Goal: Task Accomplishment & Management: Manage account settings

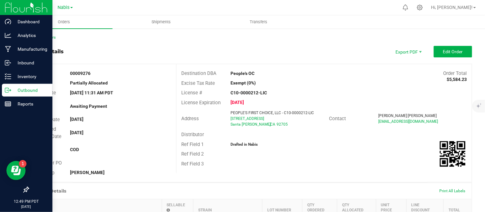
click at [11, 89] on p "Outbound" at bounding box center [30, 91] width 38 height 8
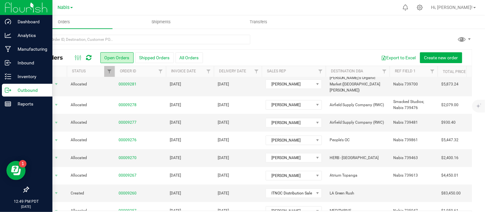
scroll to position [22, 0]
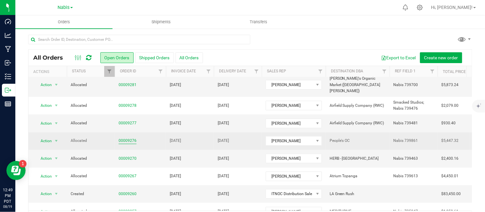
click at [130, 138] on link "00009276" at bounding box center [128, 141] width 18 height 6
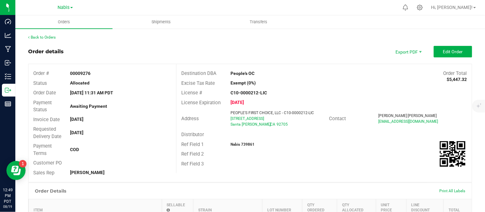
click at [416, 58] on outbound-order-header "Order details Export PDF Edit Order Order # 00009276 Status Allocated Order Dat…" at bounding box center [250, 114] width 444 height 137
click at [450, 52] on span "Edit Order" at bounding box center [453, 51] width 20 height 5
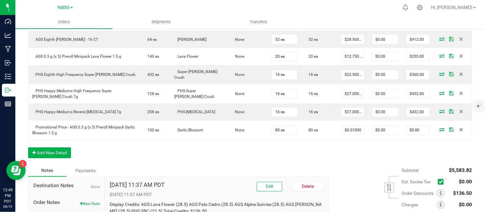
scroll to position [341, 0]
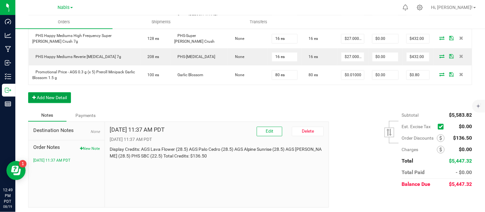
click at [49, 96] on button "Add New Detail" at bounding box center [49, 97] width 43 height 11
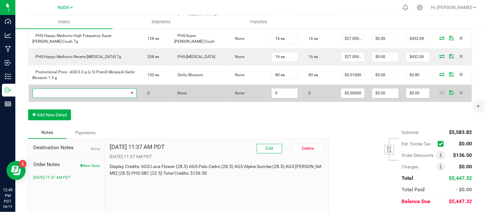
click at [93, 93] on span "NO DATA FOUND" at bounding box center [81, 93] width 96 height 9
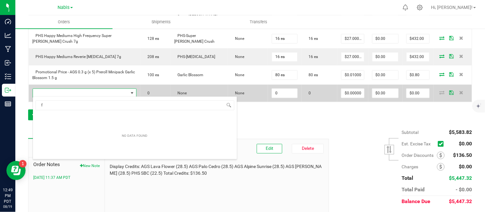
scroll to position [10, 104]
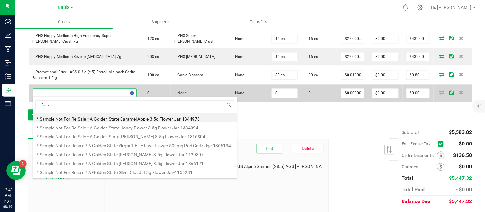
type input "flight"
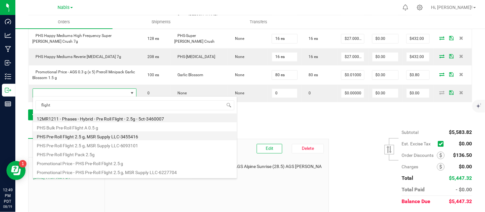
scroll to position [26, 0]
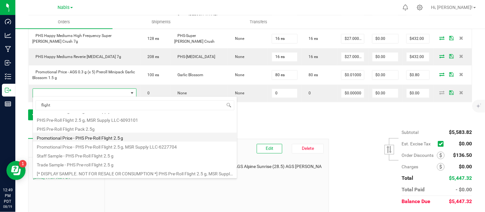
click at [119, 140] on li "Promotional Price - PHS Pre-Roll Flight 2.5 g" at bounding box center [135, 137] width 204 height 9
type input "0 ea"
type input "$0.01000"
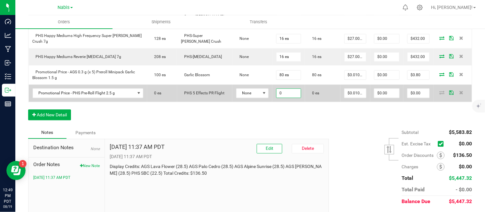
click at [276, 92] on input "0" at bounding box center [288, 93] width 25 height 9
type input "40 ea"
type input "0.01"
type input "$0.40"
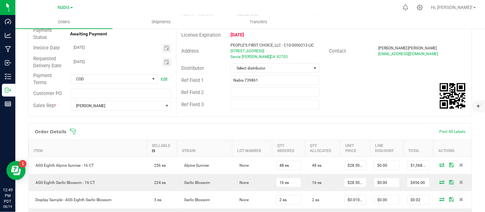
scroll to position [0, 0]
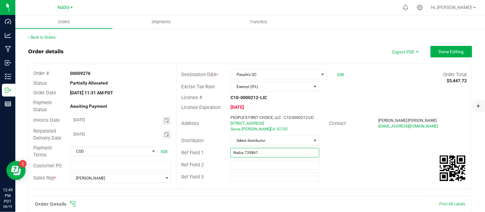
click at [282, 154] on input "Nabis 739861" at bounding box center [274, 153] width 89 height 10
type input "Nabis 739861 / TBD"
click at [446, 52] on span "Done Editing" at bounding box center [451, 51] width 25 height 5
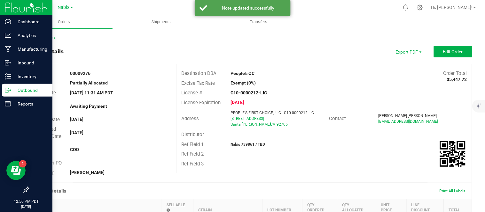
click at [27, 90] on p "Outbound" at bounding box center [30, 91] width 38 height 8
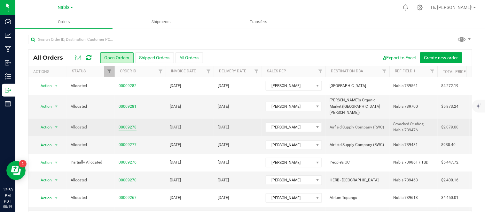
click at [130, 125] on link "00009278" at bounding box center [128, 128] width 18 height 6
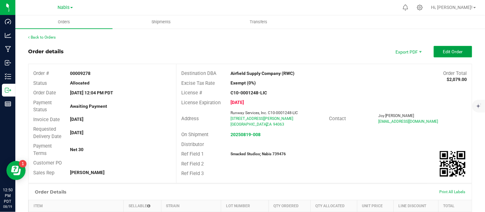
click at [454, 53] on span "Edit Order" at bounding box center [453, 51] width 20 height 5
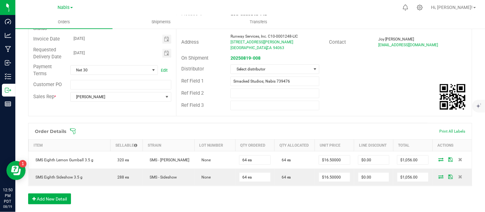
scroll to position [185, 0]
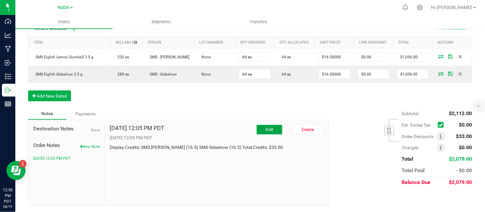
click at [260, 131] on button "Edit" at bounding box center [270, 130] width 26 height 10
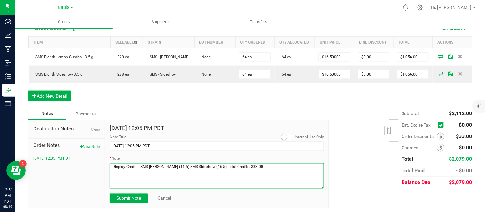
click at [267, 169] on textarea "* Note" at bounding box center [217, 177] width 214 height 26
paste textarea "available SMS display credit of $95.91"
type textarea "Display Credits: SMS Lemon Gumball (16.5) SMS Sideshow (16.5) Total Credits: $3…"
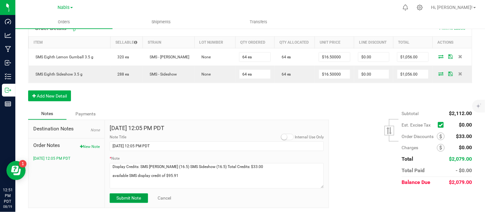
click at [122, 203] on button "Submit Note" at bounding box center [129, 199] width 38 height 10
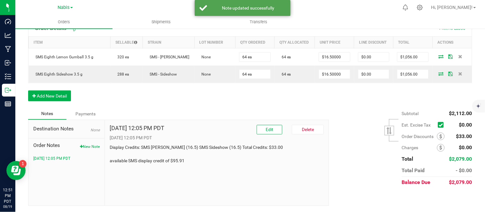
click at [175, 161] on p "Display Credits: SMS Lemon Gumball (16.5) SMS Sideshow (16.5) Total Credits: $3…" at bounding box center [217, 155] width 214 height 20
copy p "95.91"
click at [439, 134] on icon at bounding box center [440, 136] width 3 height 4
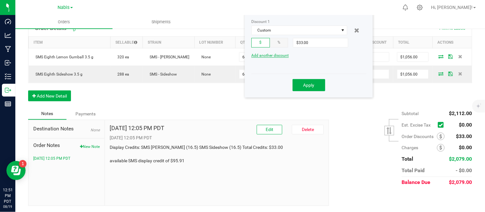
click at [280, 56] on span "Add another discount" at bounding box center [269, 55] width 37 height 4
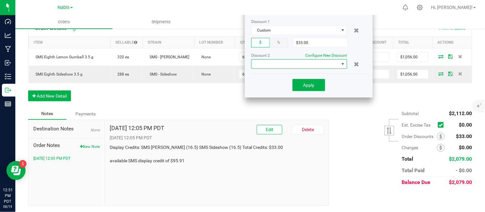
click at [301, 65] on span at bounding box center [294, 64] width 87 height 9
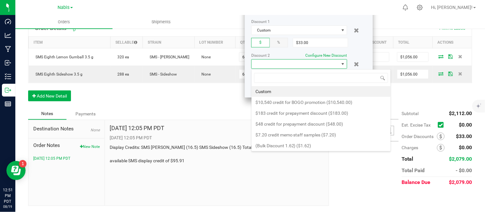
scroll to position [10, 96]
click at [301, 88] on li "Custom" at bounding box center [320, 91] width 139 height 11
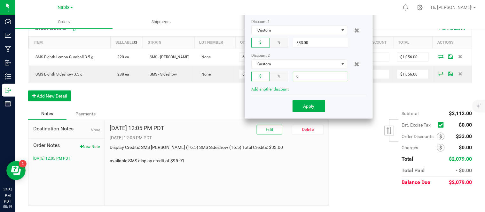
click at [316, 78] on input "0" at bounding box center [320, 76] width 55 height 9
paste input "95.91"
type input "$95.91"
click at [313, 106] on span "Apply" at bounding box center [308, 106] width 11 height 5
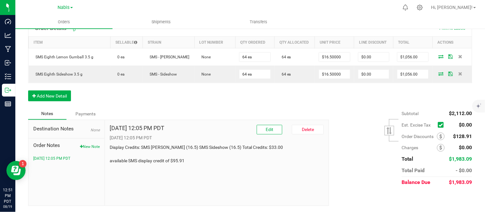
click at [244, 111] on div "Notes Payments" at bounding box center [176, 114] width 296 height 12
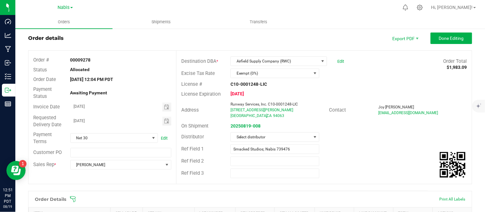
scroll to position [0, 0]
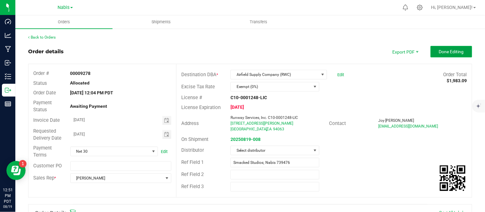
click at [443, 51] on span "Done Editing" at bounding box center [451, 51] width 25 height 5
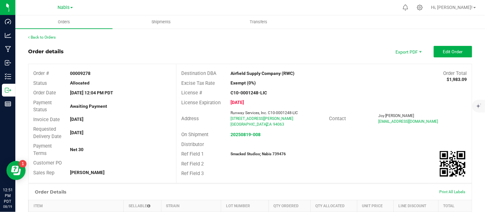
click at [277, 154] on strong "Smacked Studios; Nabis 739476" at bounding box center [257, 154] width 55 height 4
copy strong "739476"
